Goal: Communication & Community: Connect with others

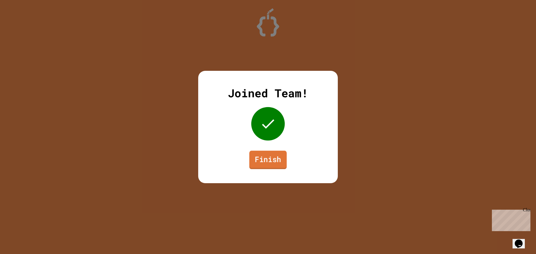
click at [271, 159] on link "Finish" at bounding box center [267, 160] width 37 height 18
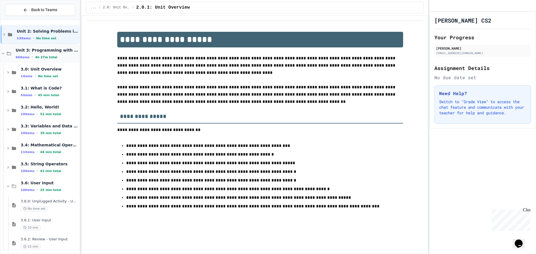
click at [11, 53] on icon at bounding box center [9, 53] width 4 height 3
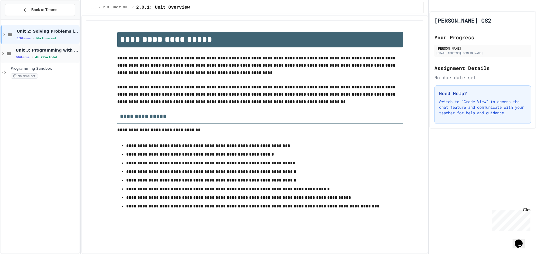
click at [9, 54] on icon at bounding box center [9, 53] width 4 height 3
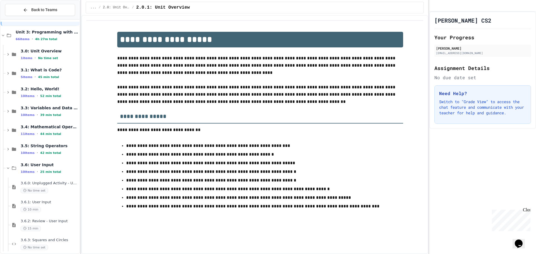
scroll to position [28, 0]
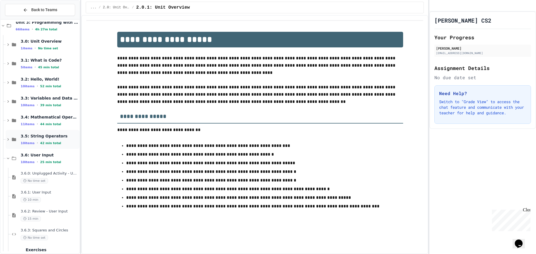
click at [14, 139] on icon at bounding box center [14, 139] width 4 height 3
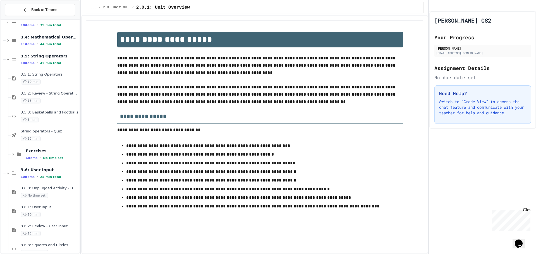
scroll to position [112, 0]
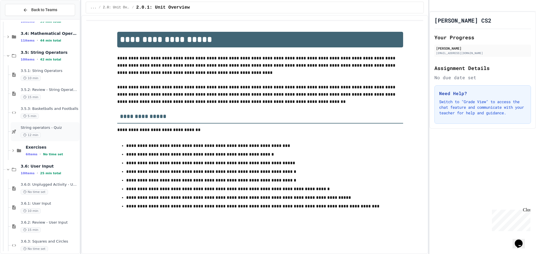
click at [59, 133] on div "12 min" at bounding box center [50, 135] width 58 height 5
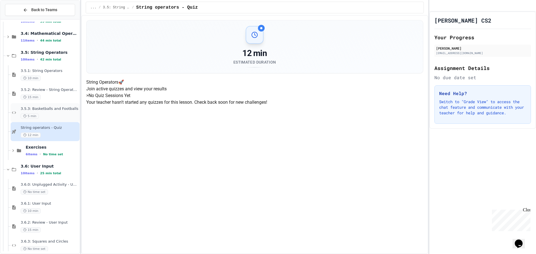
click at [57, 115] on div "5 min" at bounding box center [50, 116] width 58 height 5
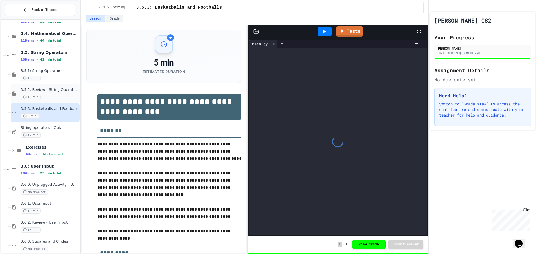
drag, startPoint x: 58, startPoint y: 101, endPoint x: 62, endPoint y: 95, distance: 7.9
click at [62, 95] on div "15 min" at bounding box center [50, 97] width 58 height 5
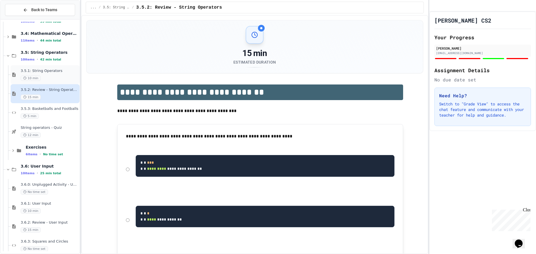
click at [59, 76] on div "10 min" at bounding box center [50, 78] width 58 height 5
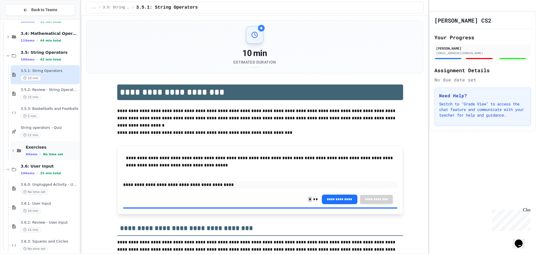
click at [18, 151] on icon at bounding box center [19, 150] width 4 height 3
click at [23, 169] on div "String Combiner Fix No time set" at bounding box center [48, 169] width 64 height 19
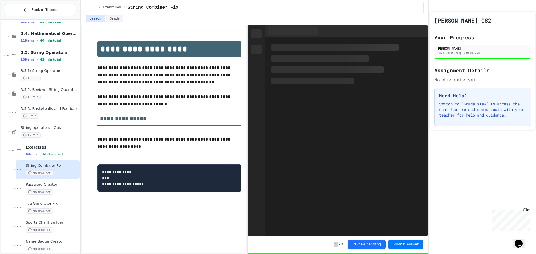
click at [21, 187] on icon at bounding box center [19, 188] width 7 height 5
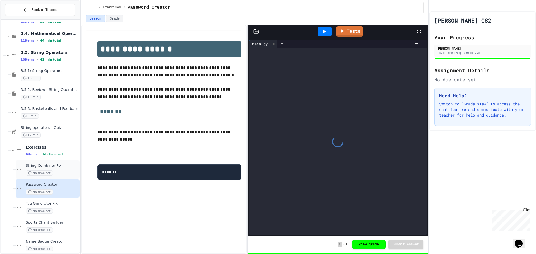
click at [28, 167] on span "String Combiner Fix" at bounding box center [52, 166] width 53 height 5
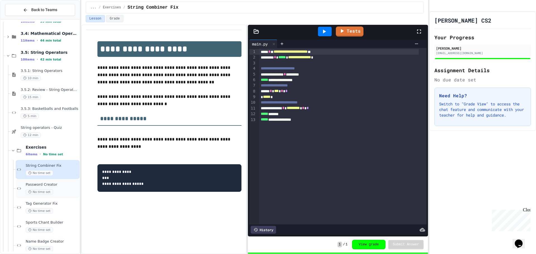
click at [20, 186] on div "Password Creator No time set" at bounding box center [48, 188] width 64 height 19
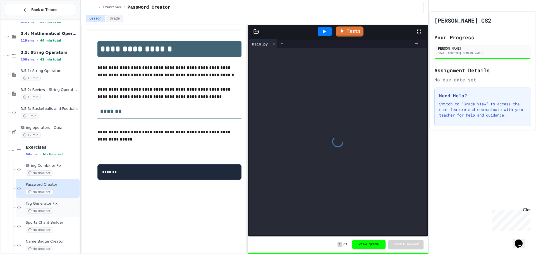
click at [19, 208] on icon at bounding box center [19, 207] width 7 height 5
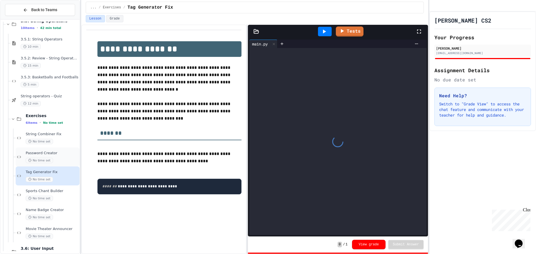
scroll to position [168, 0]
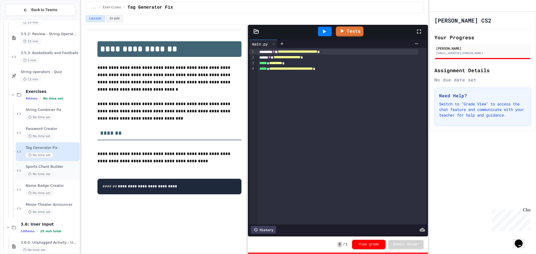
click at [56, 172] on div "No time set" at bounding box center [52, 174] width 53 height 5
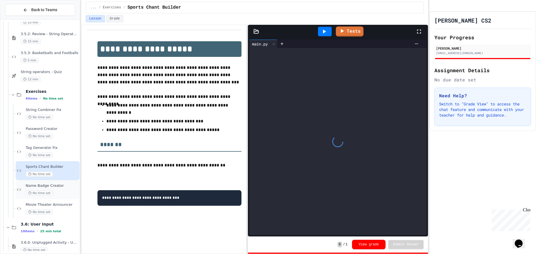
click at [66, 197] on div "Name Badge Creator No time set" at bounding box center [48, 189] width 64 height 19
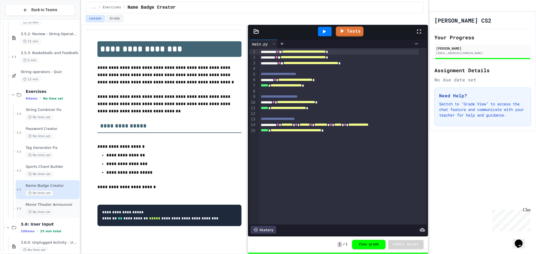
click at [70, 211] on div "No time set" at bounding box center [52, 212] width 53 height 5
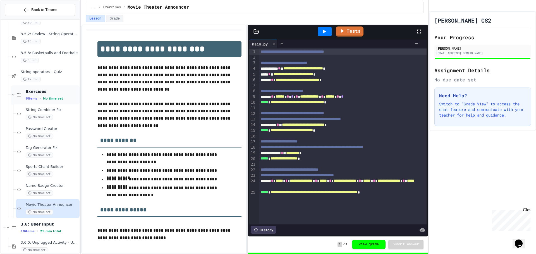
click at [20, 96] on icon at bounding box center [19, 94] width 4 height 3
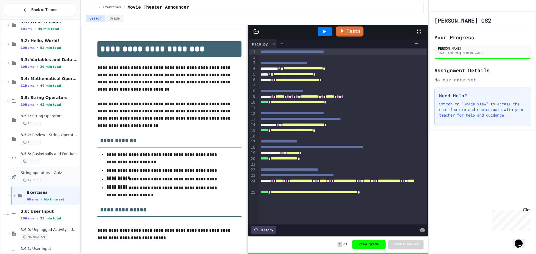
scroll to position [56, 0]
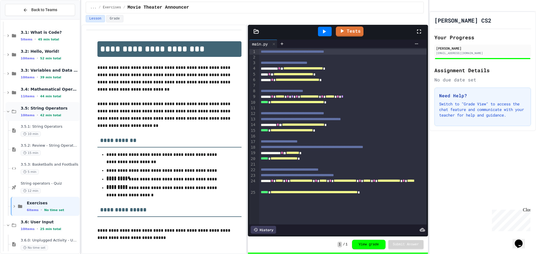
click at [16, 111] on icon at bounding box center [14, 111] width 4 height 3
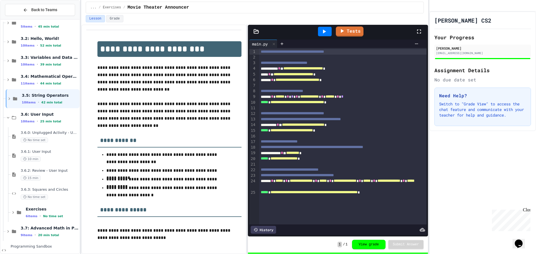
scroll to position [81, 0]
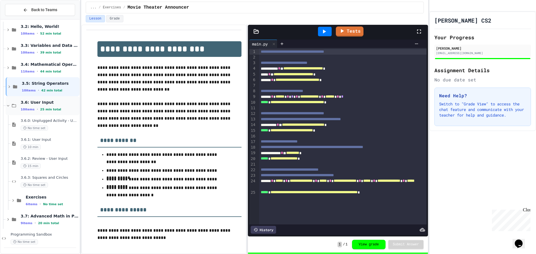
click at [11, 104] on icon at bounding box center [14, 105] width 7 height 5
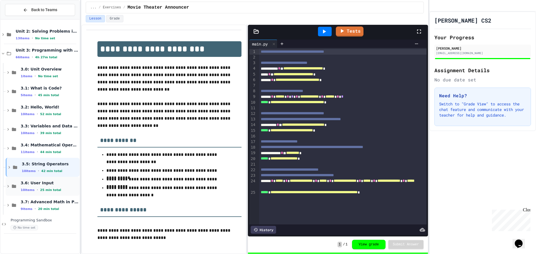
click at [15, 185] on icon at bounding box center [14, 186] width 7 height 5
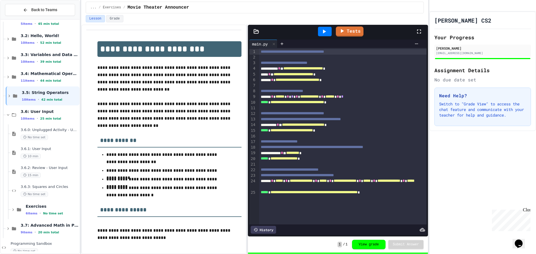
scroll to position [81, 0]
